Goal: Navigation & Orientation: Find specific page/section

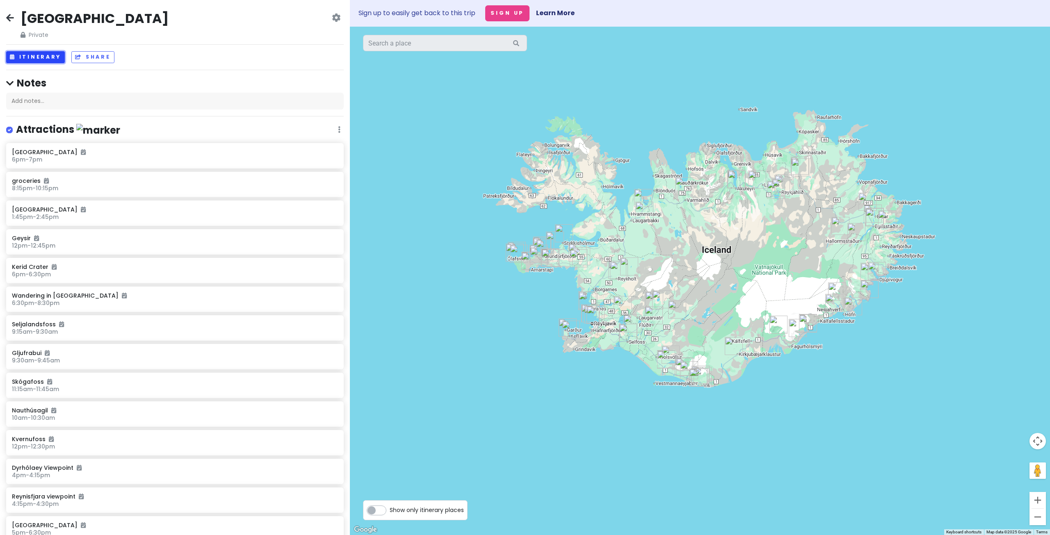
click at [40, 58] on button "Itinerary" at bounding box center [35, 57] width 59 height 12
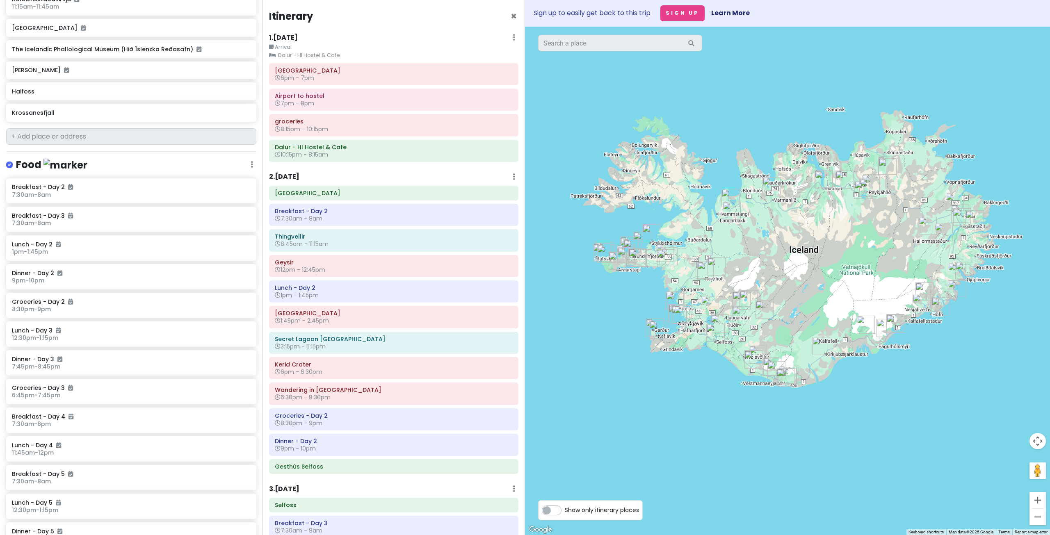
scroll to position [1518, 0]
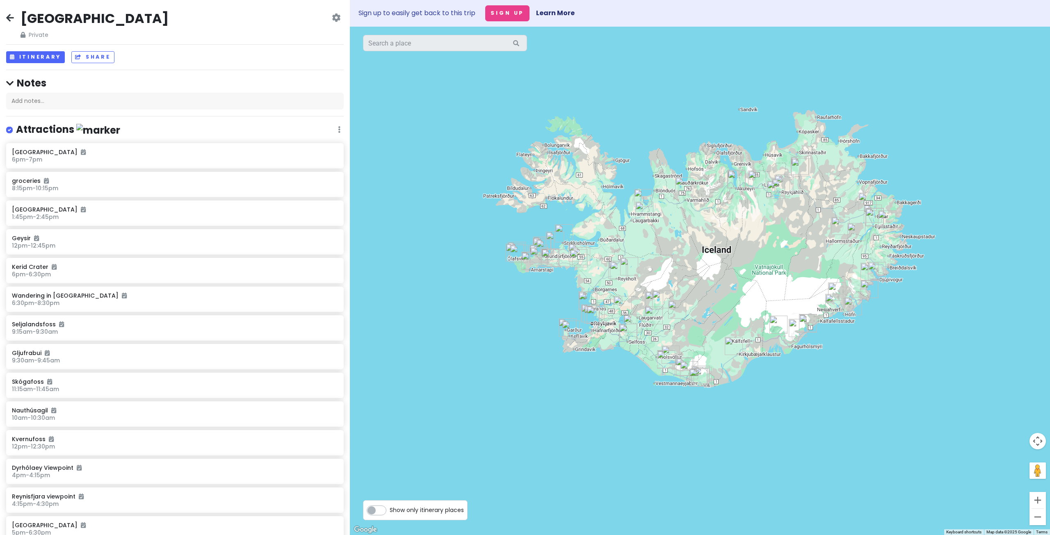
click at [643, 214] on img "Kolugljúfur Canyon" at bounding box center [645, 211] width 18 height 18
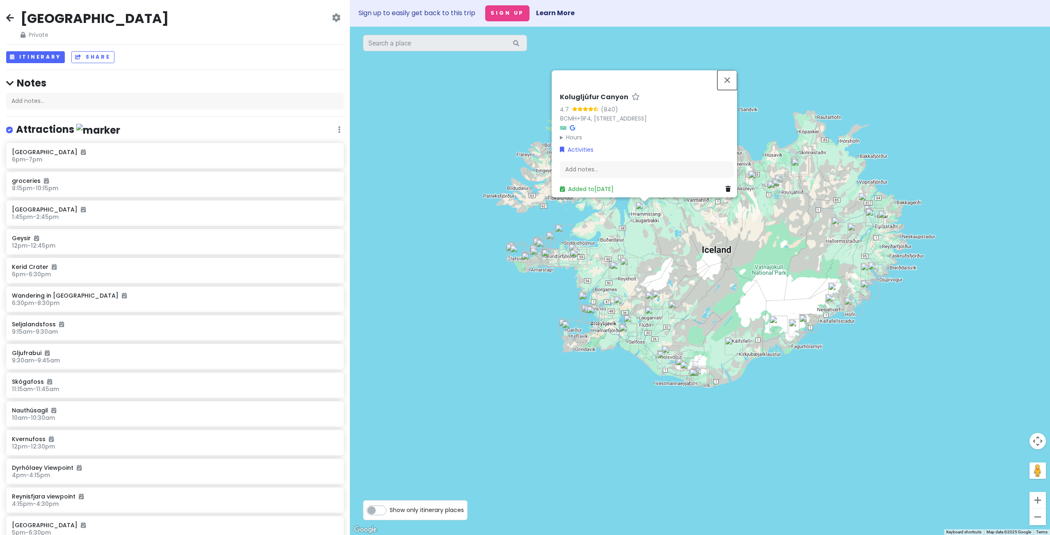
click at [728, 75] on button "Close" at bounding box center [728, 81] width 20 height 20
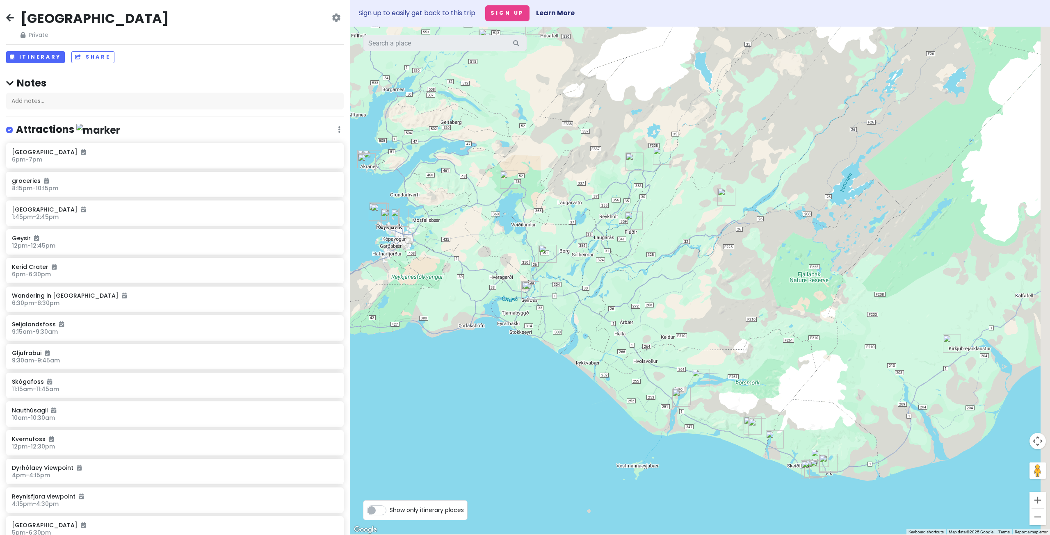
drag, startPoint x: 852, startPoint y: 376, endPoint x: 785, endPoint y: 363, distance: 68.1
click at [785, 363] on div at bounding box center [700, 281] width 700 height 509
